Goal: Browse casually

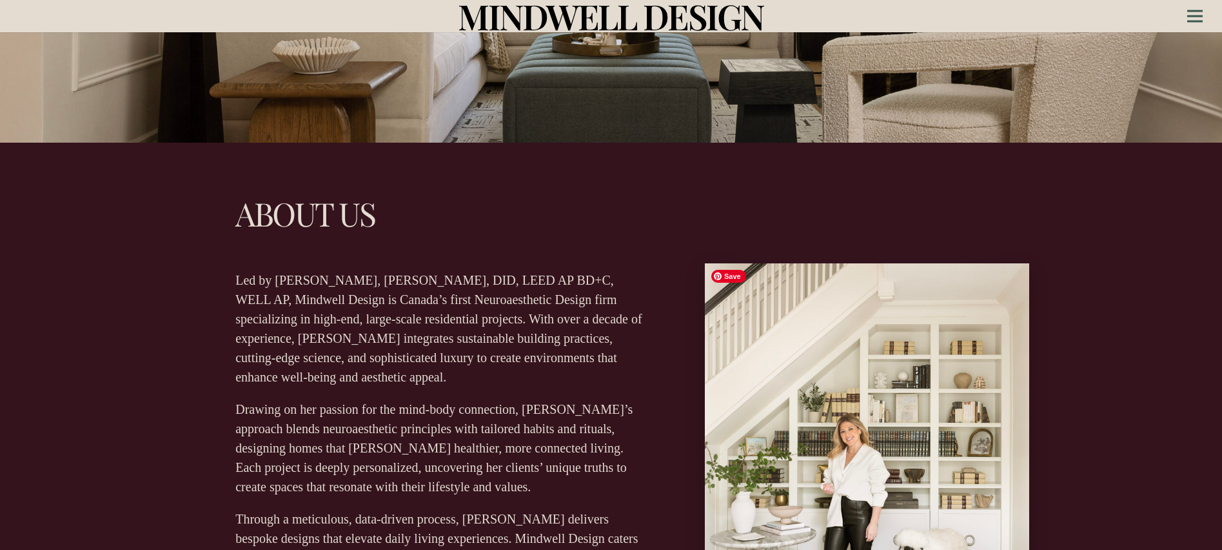
scroll to position [410, 0]
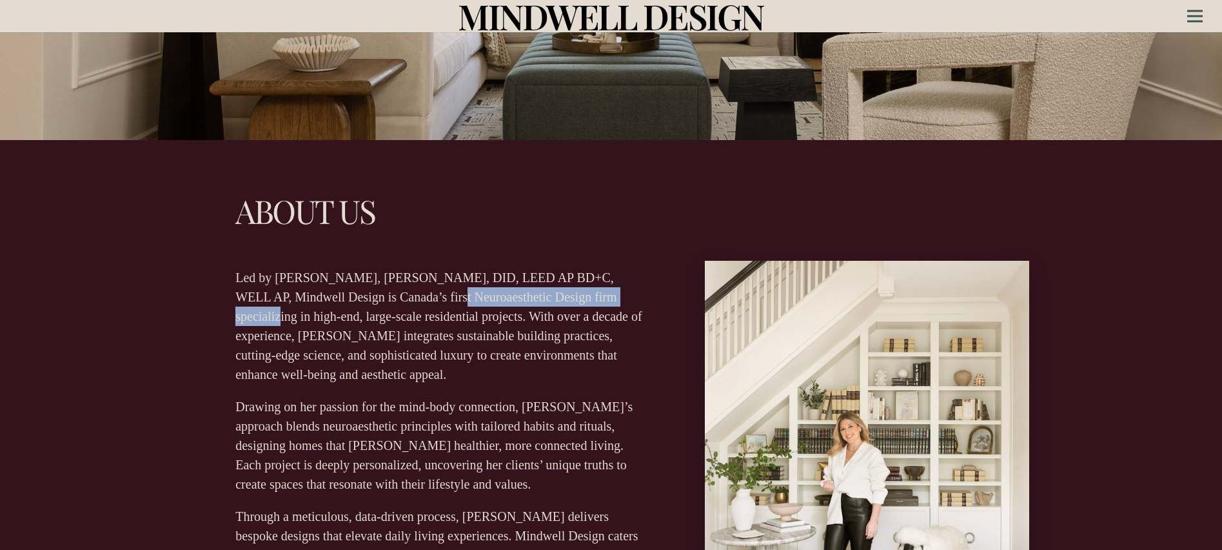
drag, startPoint x: 431, startPoint y: 294, endPoint x: 617, endPoint y: 289, distance: 186.5
click at [617, 289] on p "Led by [PERSON_NAME], [PERSON_NAME], DID, LEED AP BD+C, WELL AP, Mindwell Desig…" at bounding box center [440, 326] width 410 height 116
click at [519, 399] on p "Drawing on her passion for the mind-body connection, [PERSON_NAME]’s approach b…" at bounding box center [440, 445] width 410 height 97
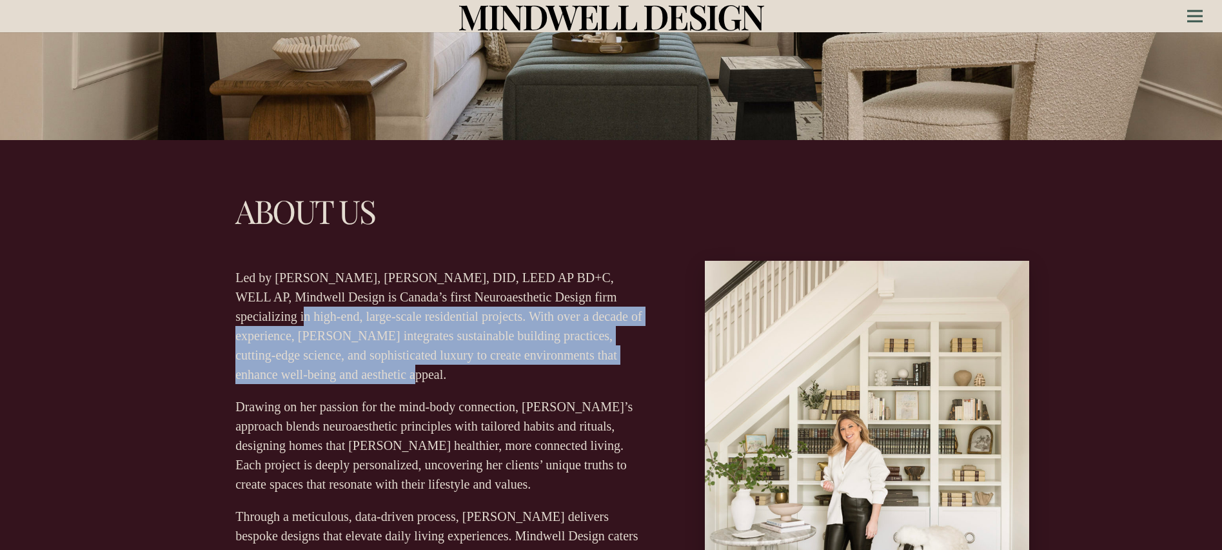
drag, startPoint x: 237, startPoint y: 317, endPoint x: 637, endPoint y: 382, distance: 405.0
click at [637, 381] on p "Led by [PERSON_NAME], [PERSON_NAME], DID, LEED AP BD+C, WELL AP, Mindwell Desig…" at bounding box center [440, 326] width 410 height 116
click at [637, 382] on p "Led by [PERSON_NAME], [PERSON_NAME], DID, LEED AP BD+C, WELL AP, Mindwell Desig…" at bounding box center [440, 326] width 410 height 116
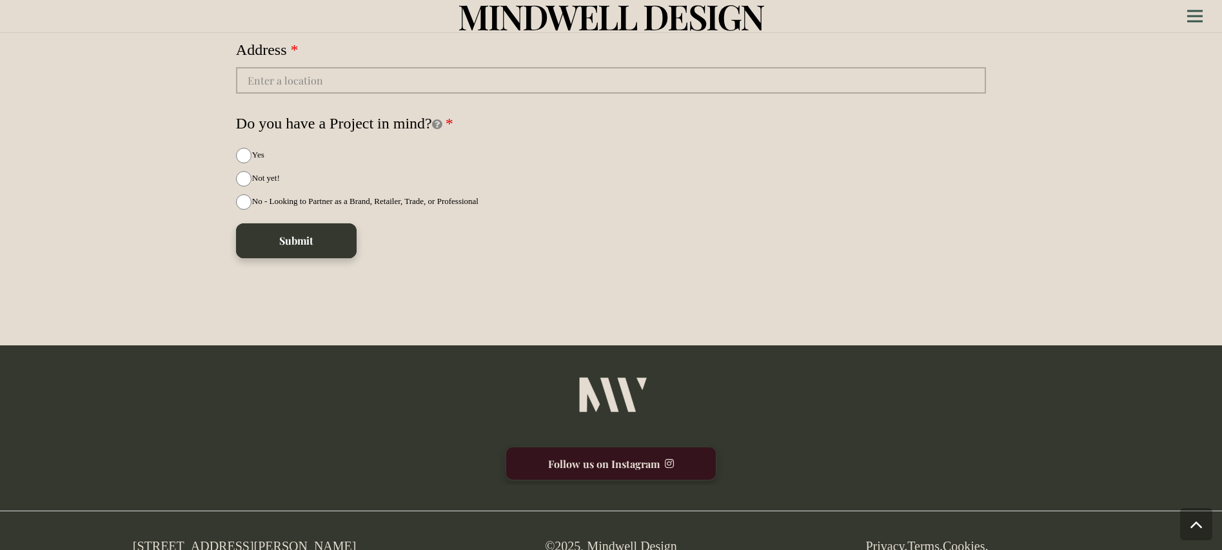
scroll to position [3669, 0]
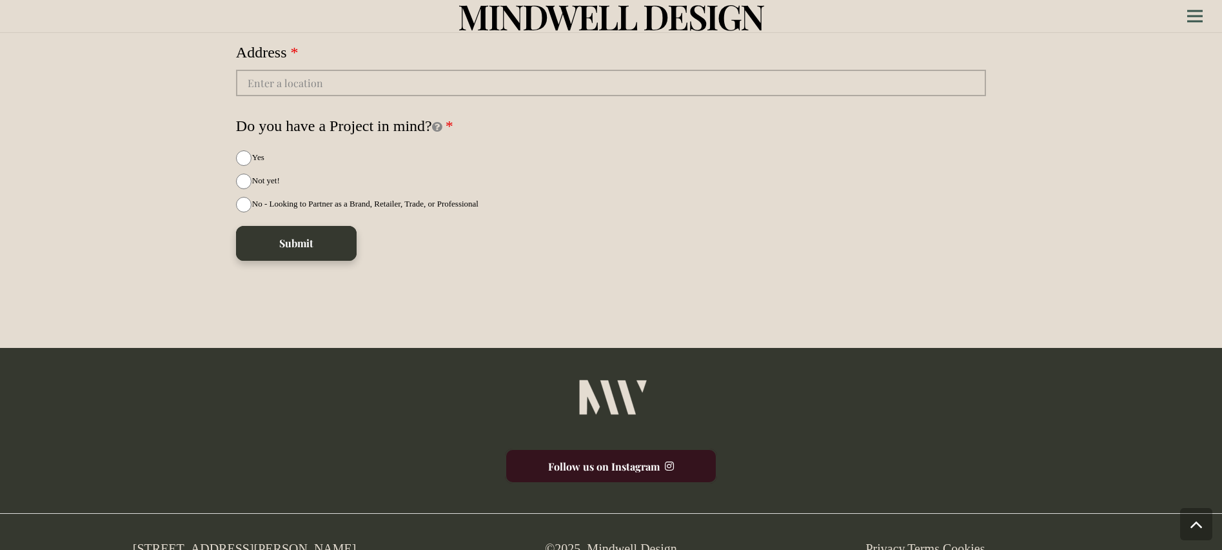
click at [639, 448] on link "Follow us on Instagram" at bounding box center [611, 465] width 212 height 35
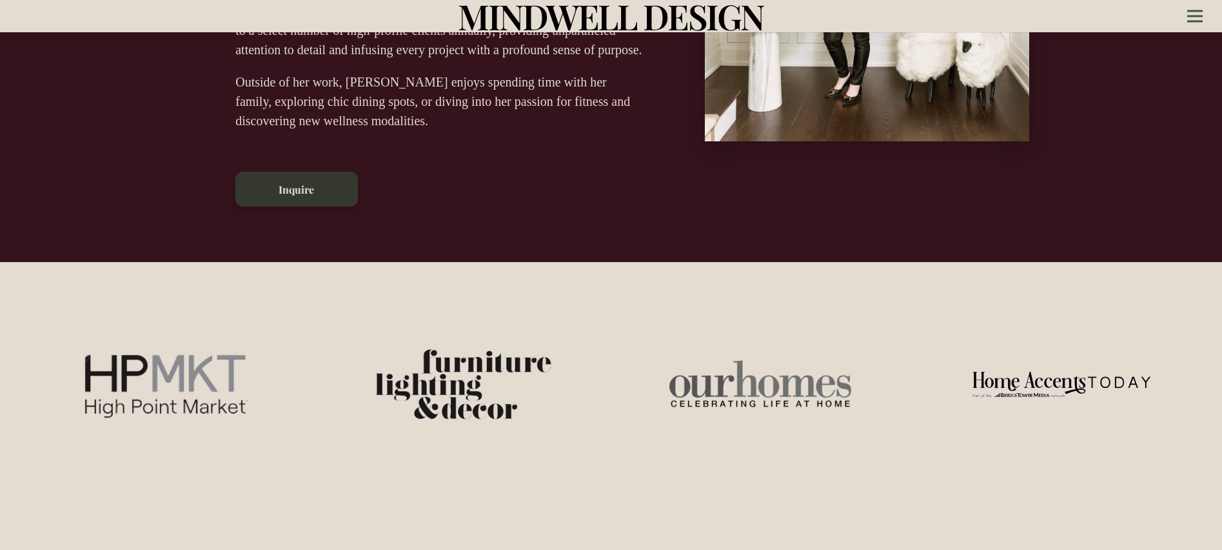
scroll to position [0, 0]
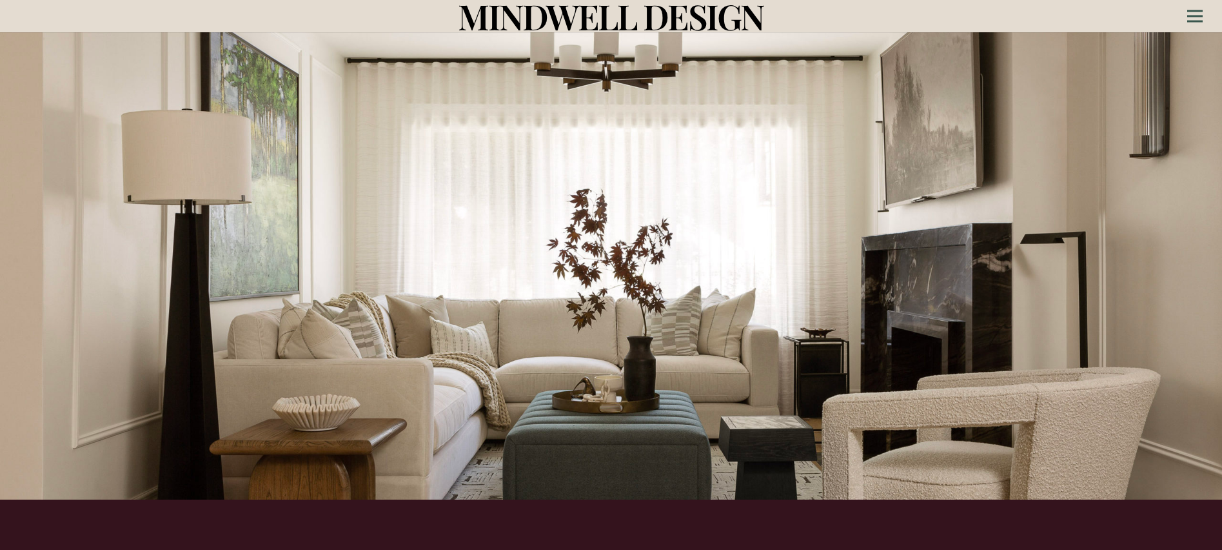
scroll to position [48, 0]
